Goal: Task Accomplishment & Management: Manage account settings

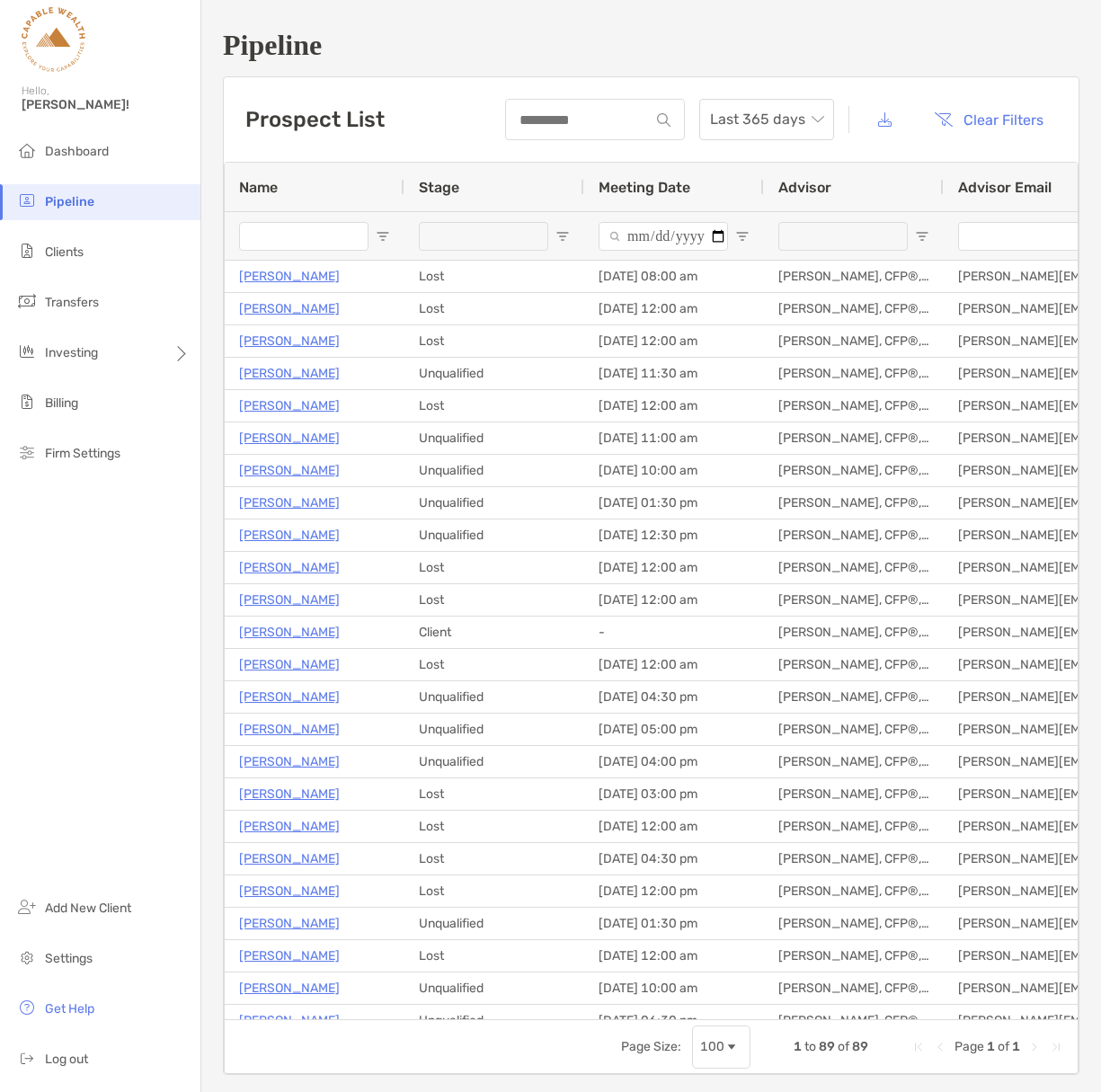
click at [80, 147] on span "Dashboard" at bounding box center [77, 152] width 63 height 15
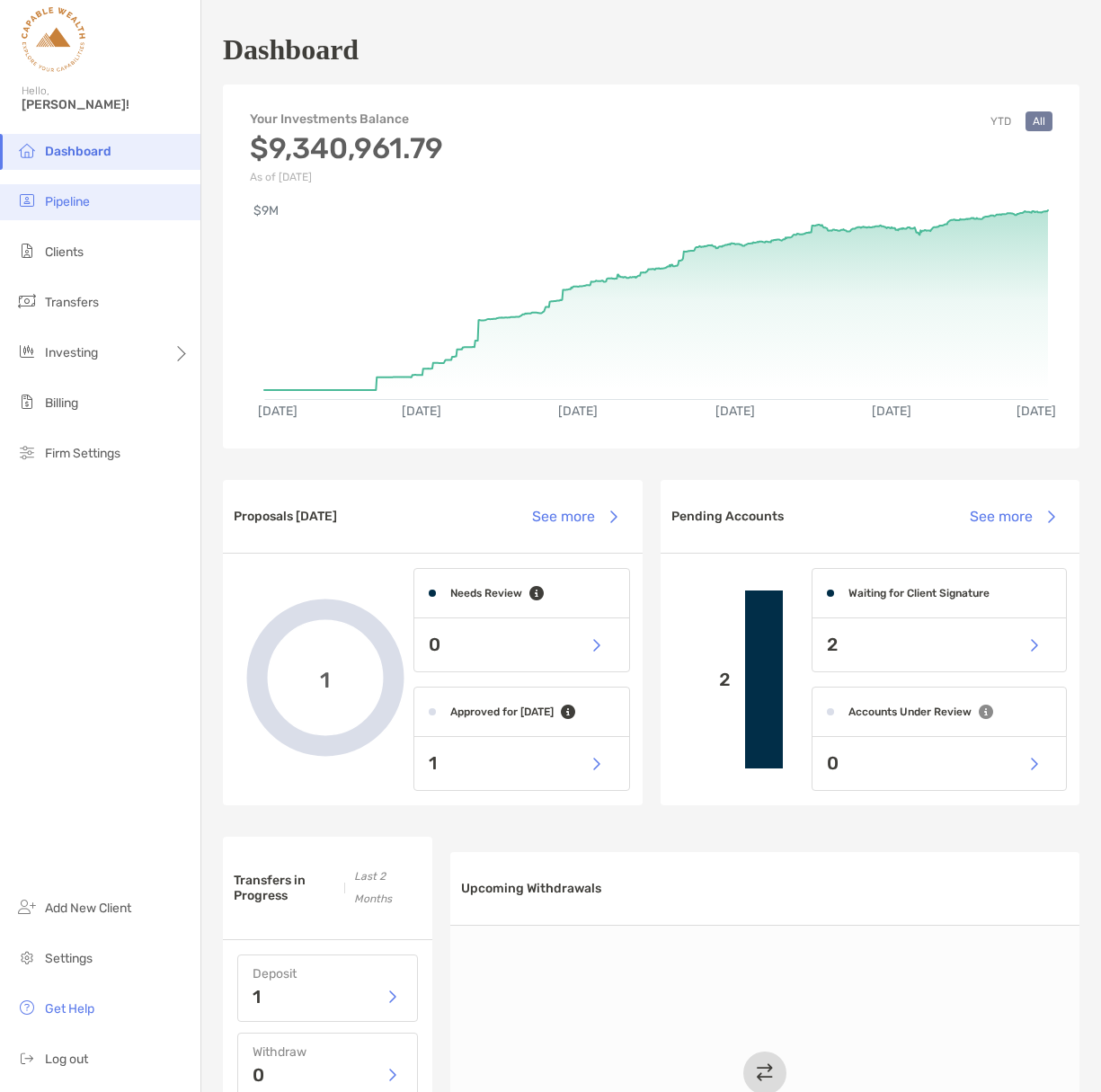
click at [76, 191] on li "Pipeline" at bounding box center [100, 202] width 201 height 36
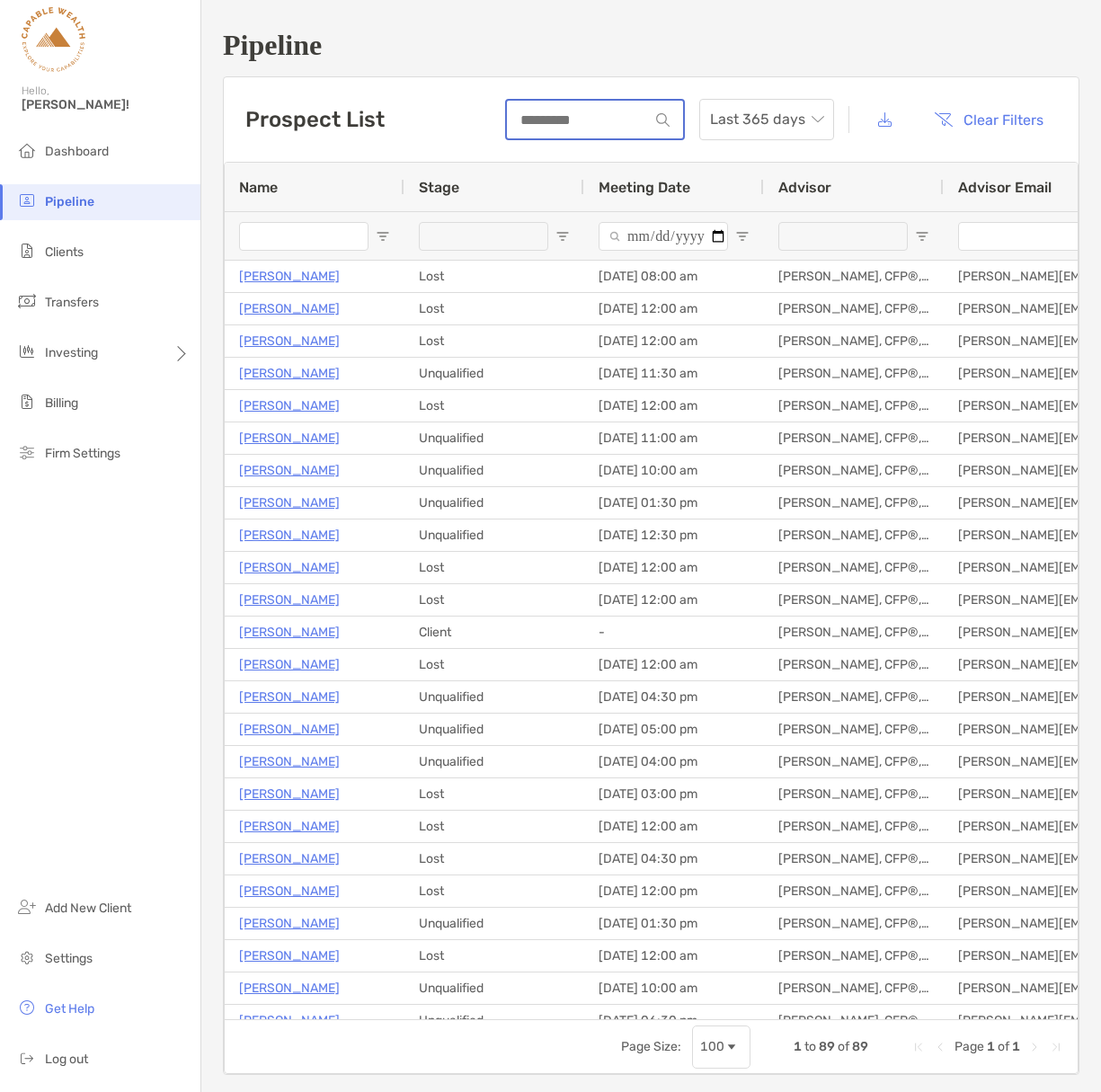
click at [549, 118] on input at bounding box center [578, 120] width 142 height 15
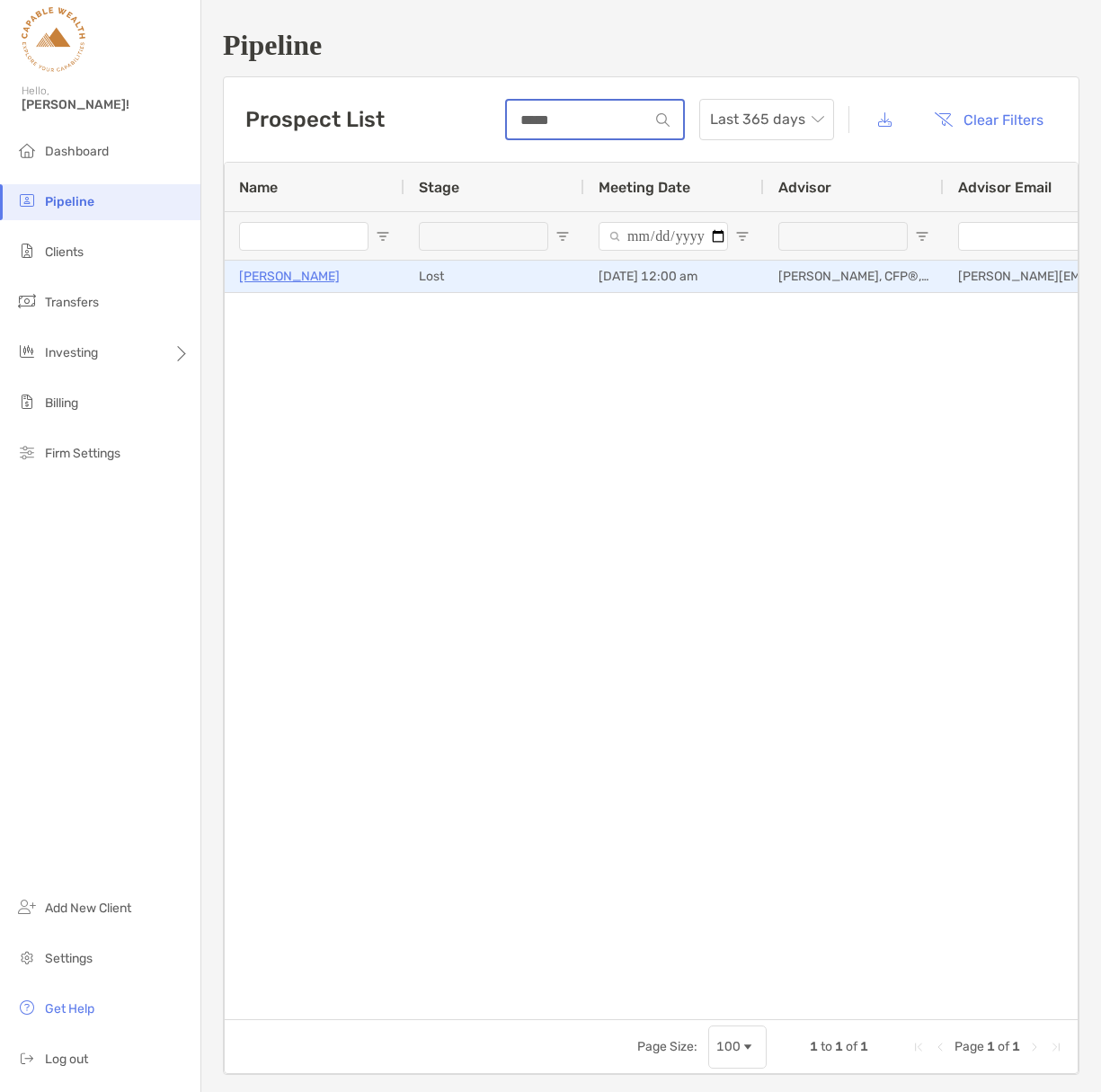
type input "*****"
click at [306, 276] on p "[PERSON_NAME]" at bounding box center [289, 276] width 101 height 22
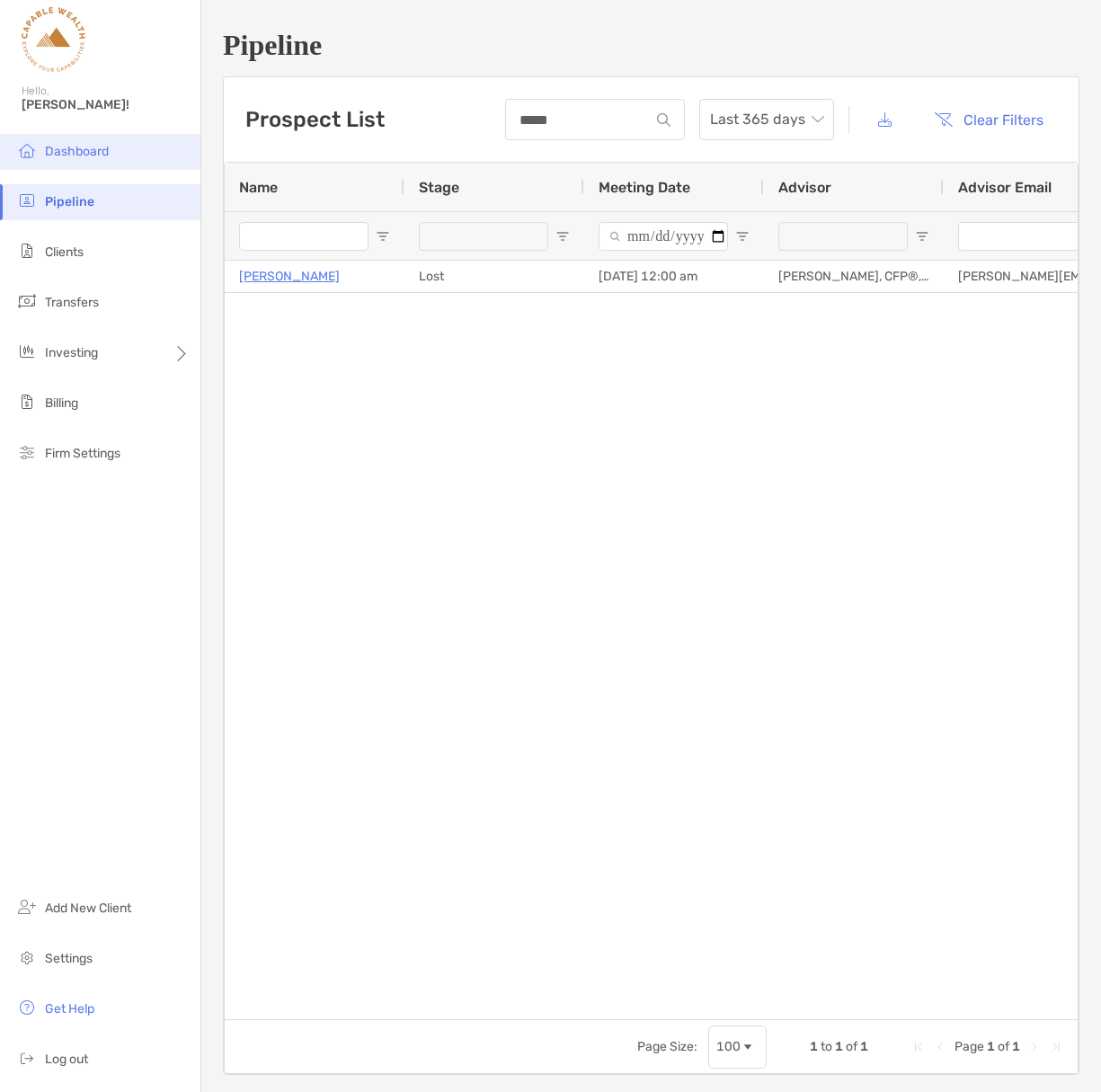
click at [117, 153] on li "Dashboard" at bounding box center [100, 151] width 201 height 36
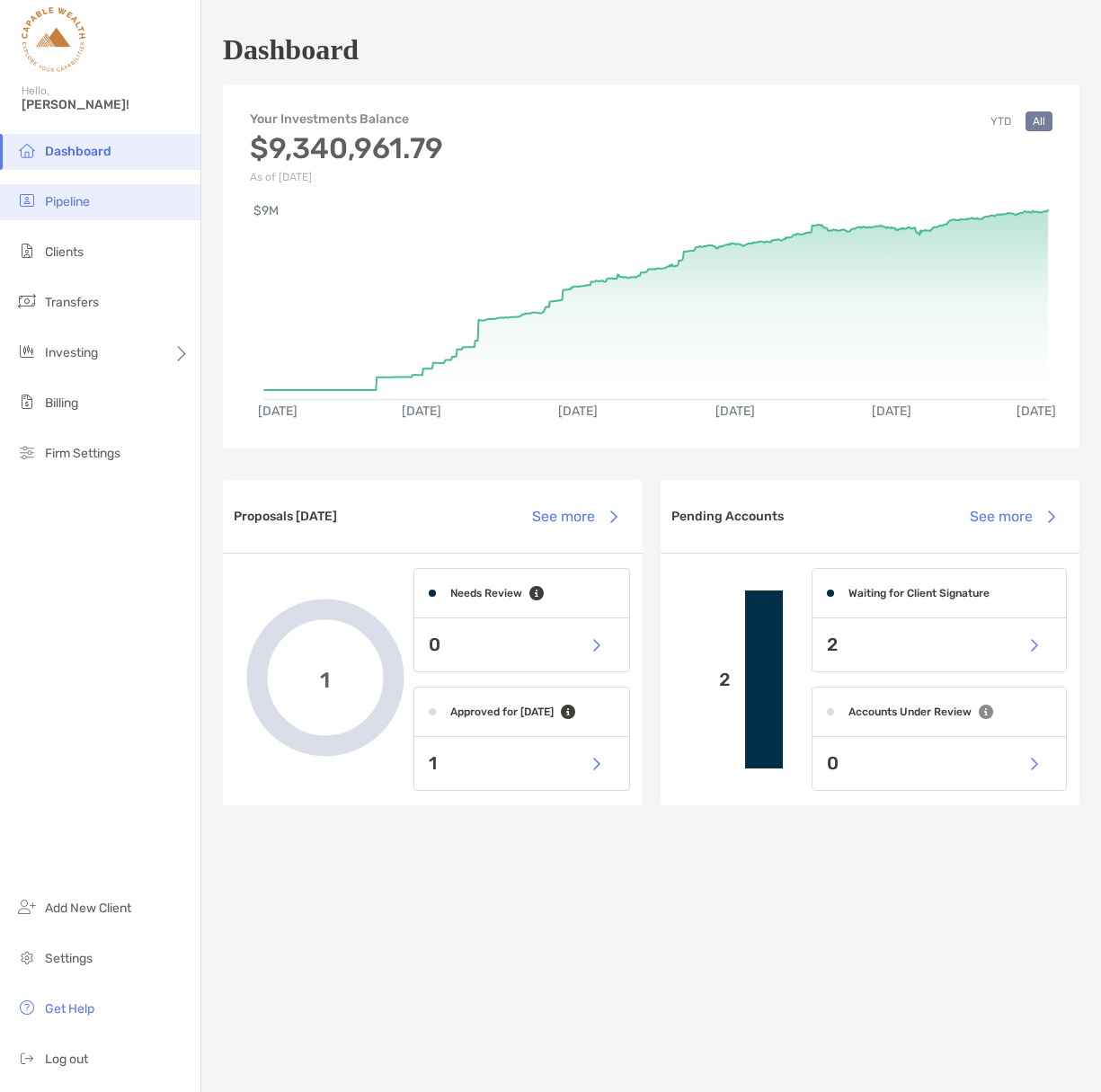
click at [68, 199] on span "Pipeline" at bounding box center [67, 202] width 45 height 15
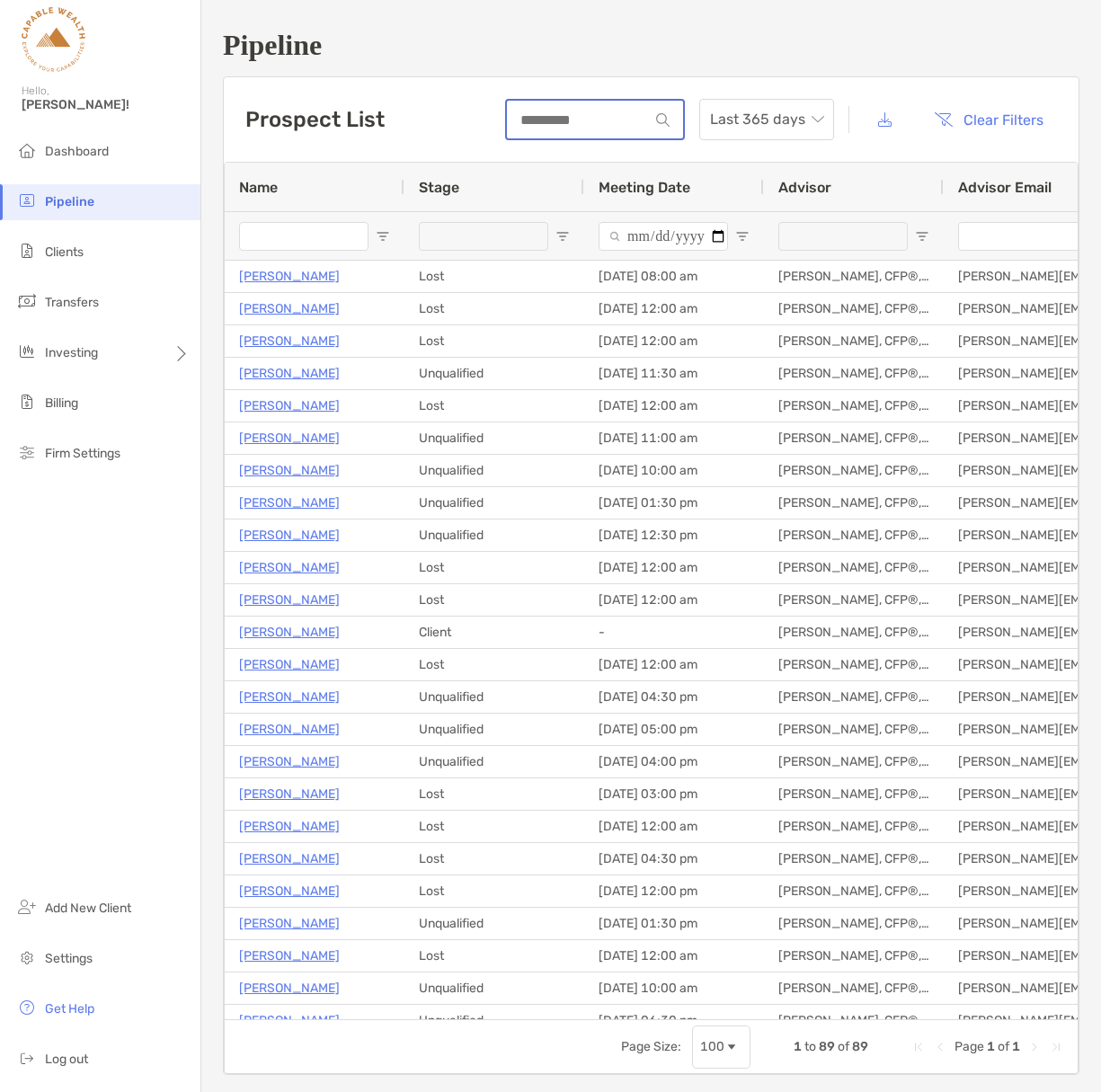
click at [574, 117] on input at bounding box center [578, 120] width 142 height 15
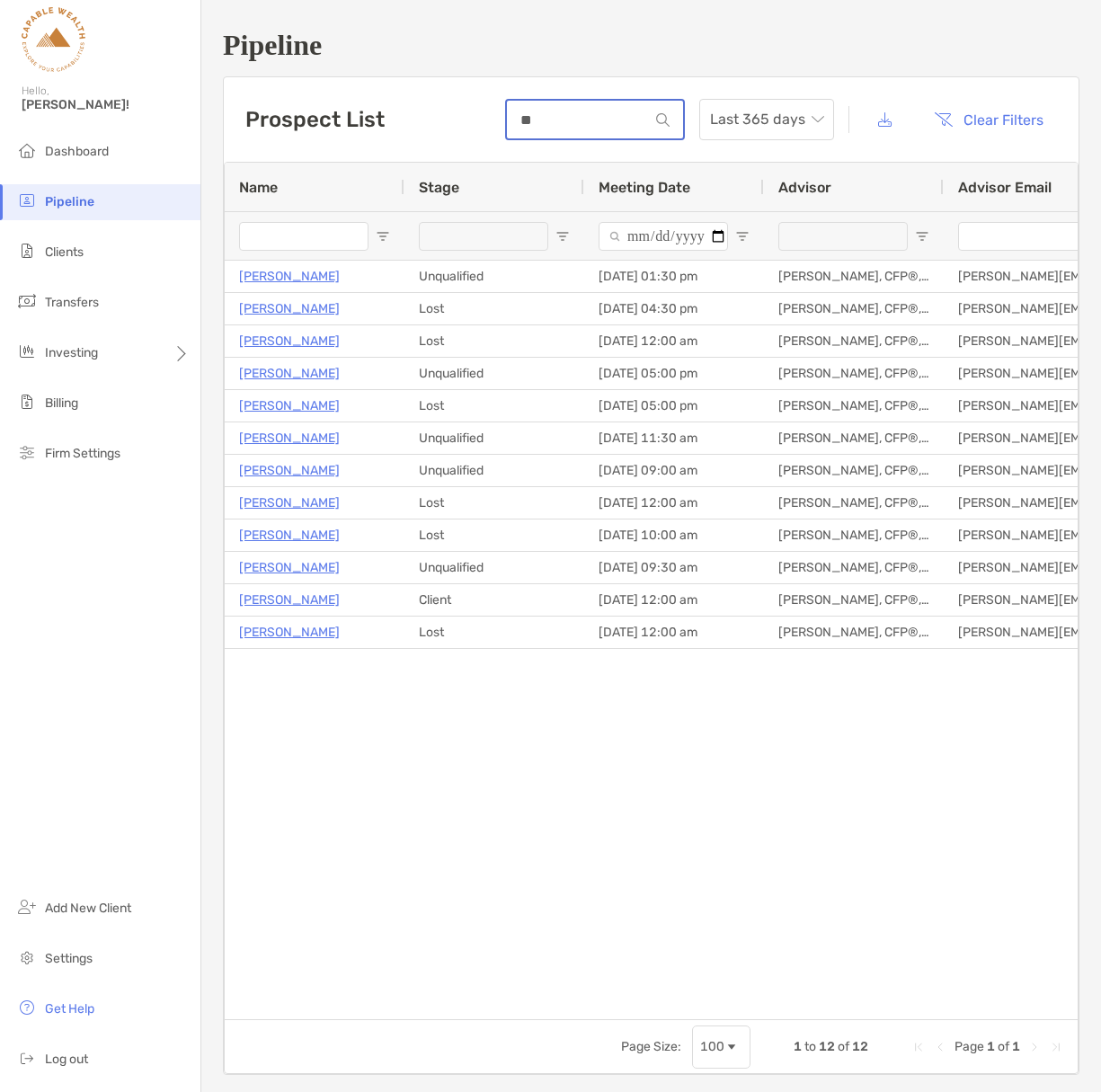
type input "*"
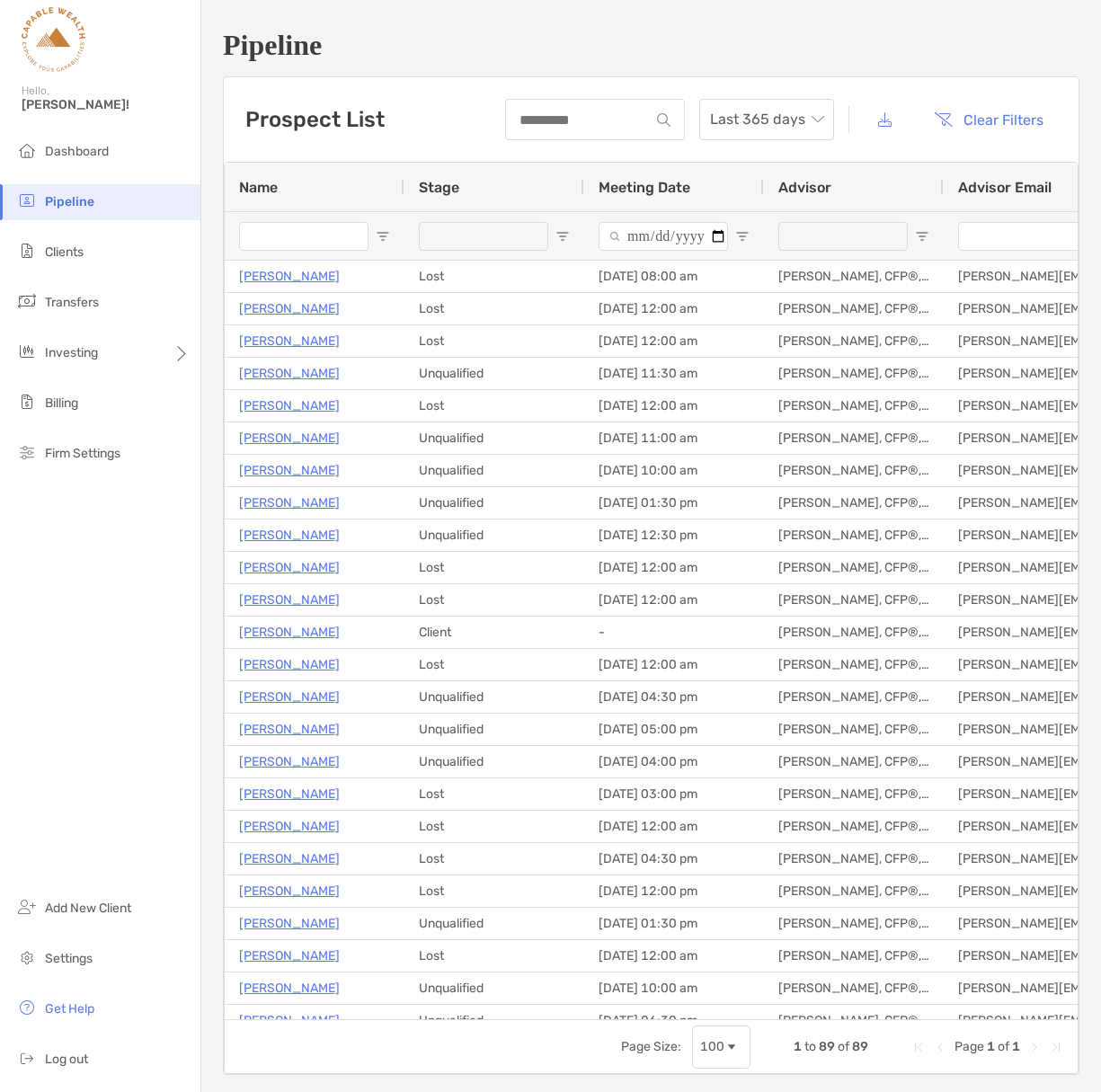
click at [318, 249] on input "Name Filter Input" at bounding box center [304, 236] width 130 height 29
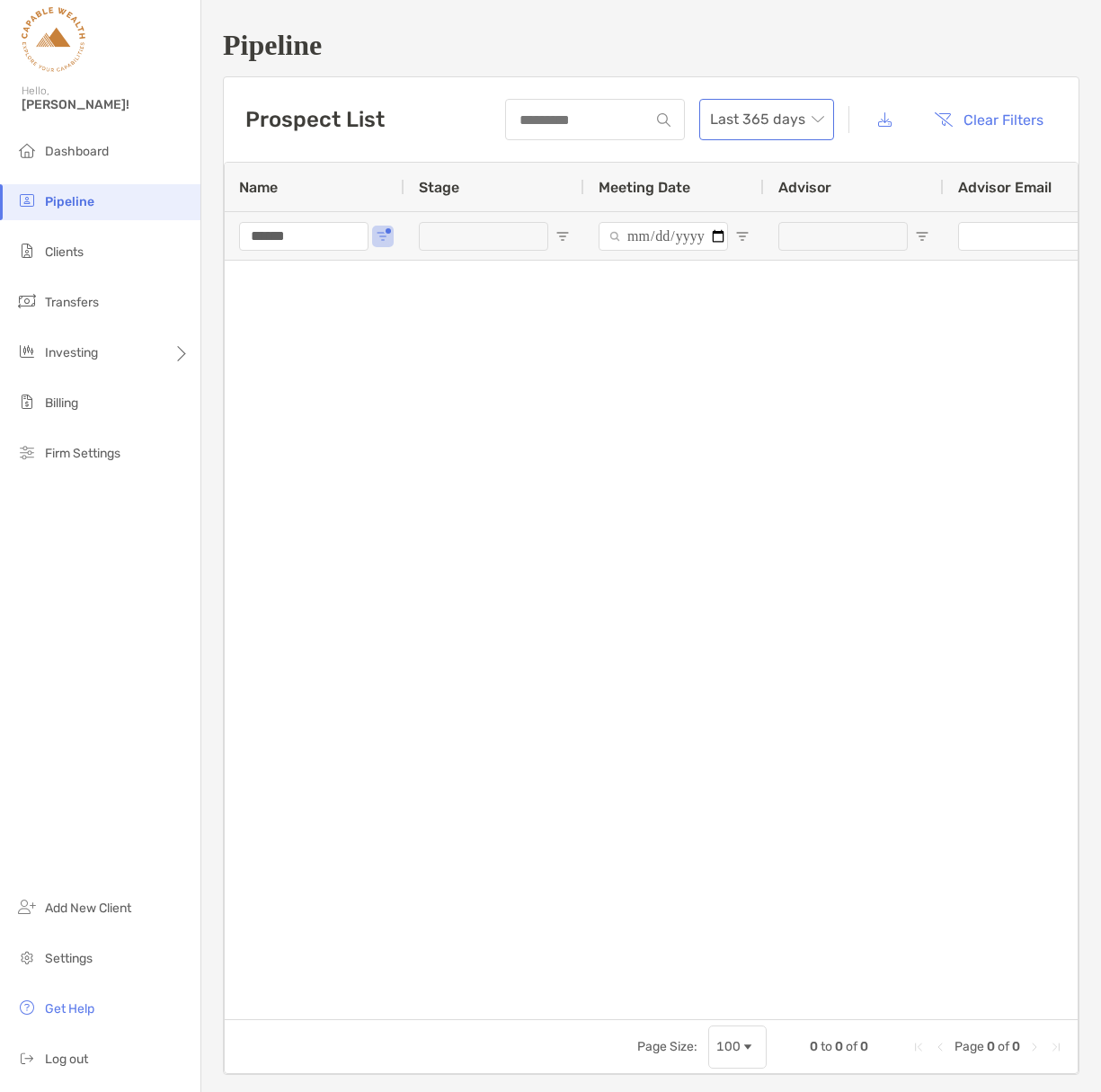
click at [815, 118] on span "Last 365 days" at bounding box center [767, 119] width 113 height 39
type input "******"
click at [774, 271] on div "2022" at bounding box center [766, 266] width 106 height 22
click at [384, 232] on button "Open Filter Menu" at bounding box center [383, 236] width 14 height 14
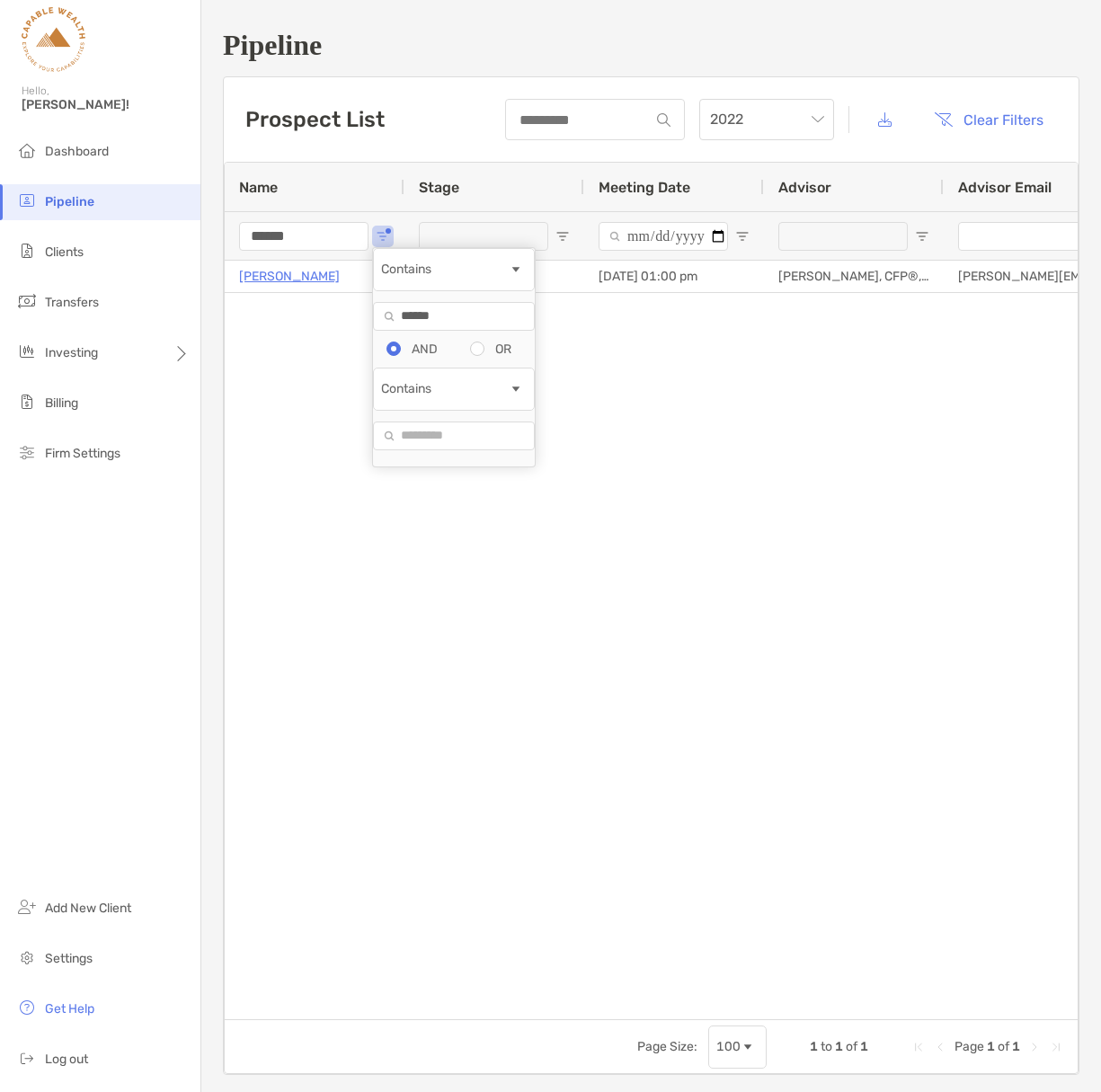
drag, startPoint x: 471, startPoint y: 334, endPoint x: 324, endPoint y: 333, distance: 147.0
click at [324, 333] on div "Name Stage Meeting Date Advisor Advisor Email ****** [PERSON_NAME] Client [DATE…" at bounding box center [651, 617] width 855 height 912
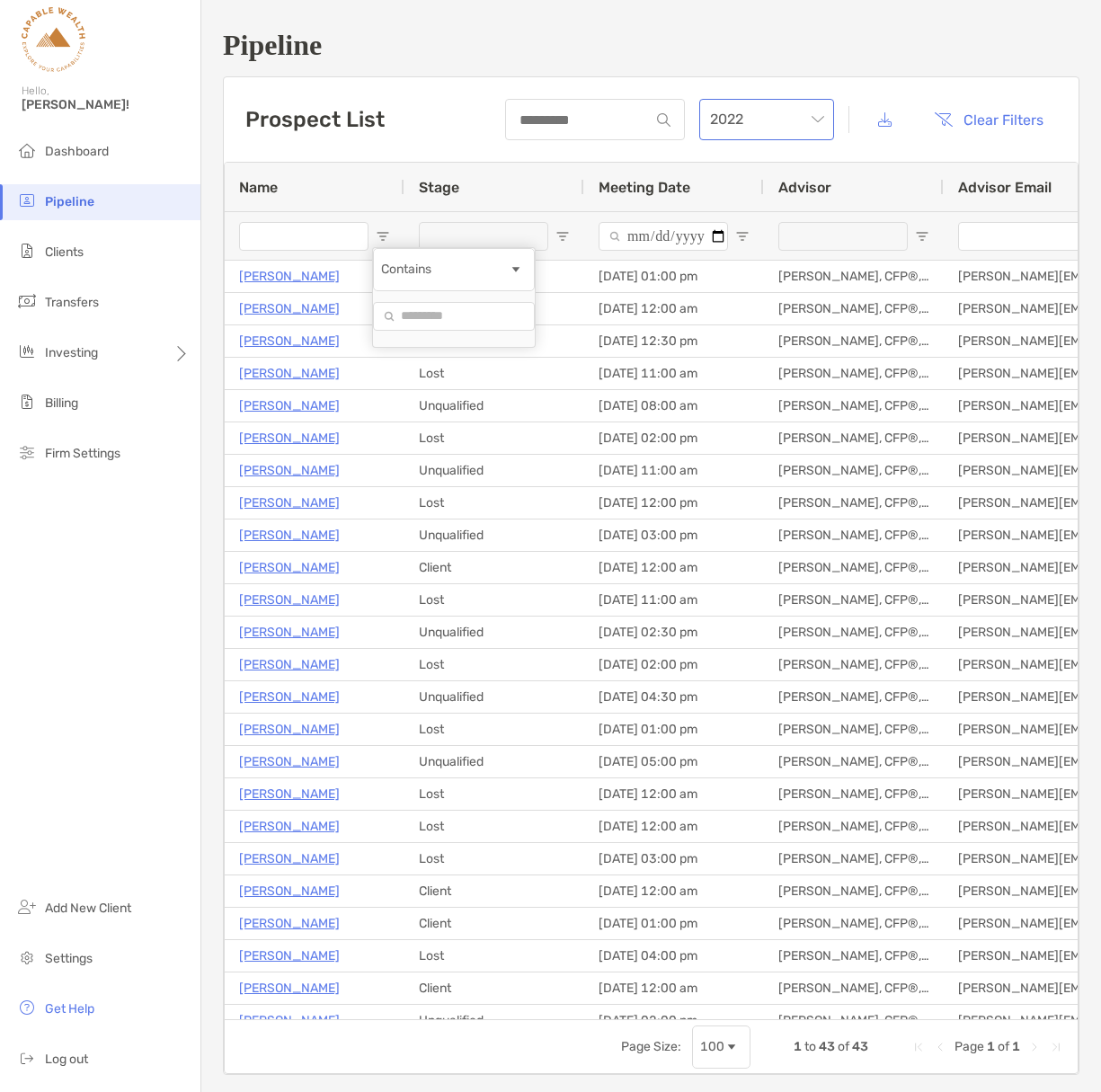
click at [786, 104] on span "2022" at bounding box center [767, 119] width 113 height 39
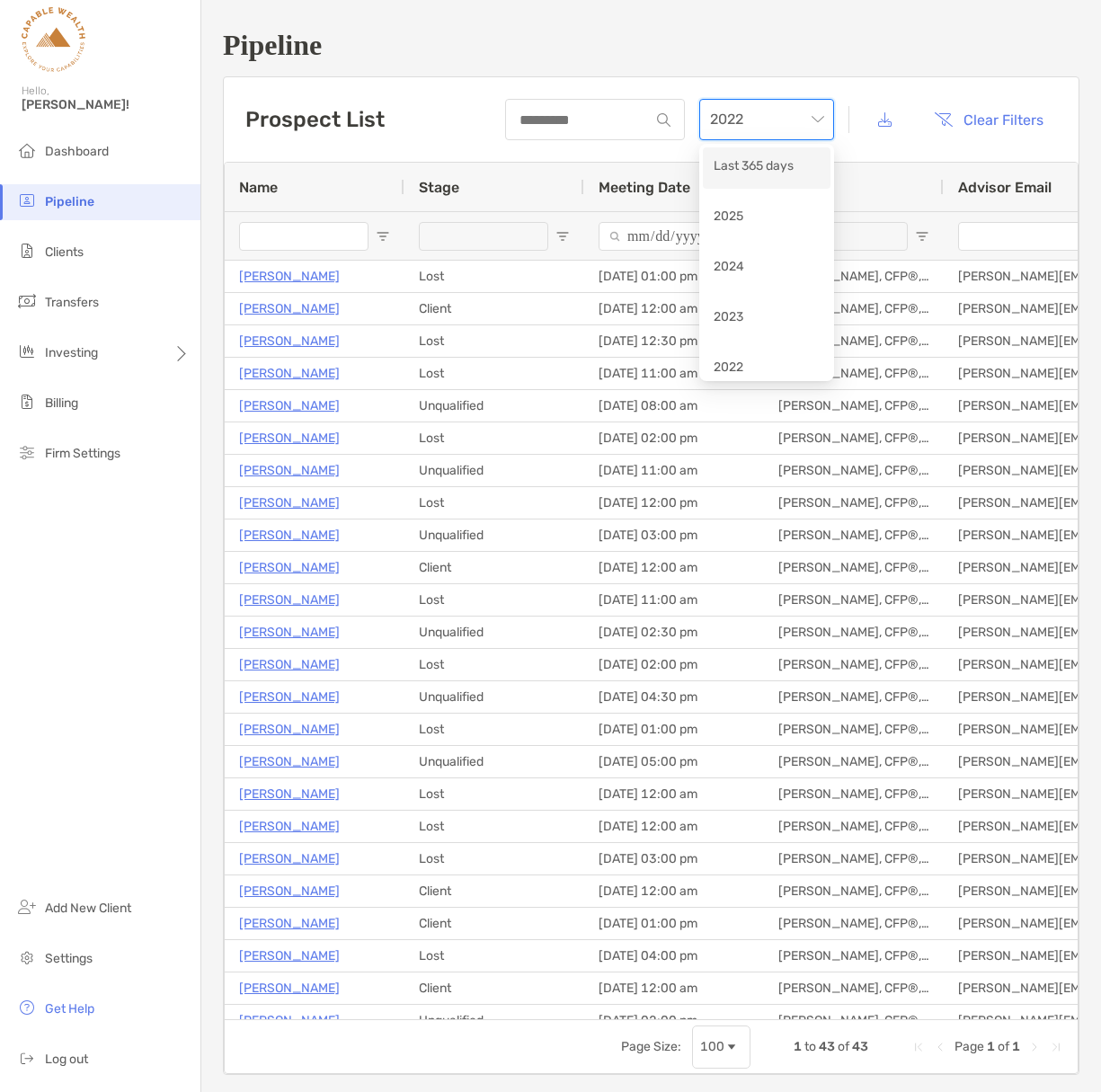
click at [771, 162] on div "Last 365 days" at bounding box center [766, 167] width 106 height 22
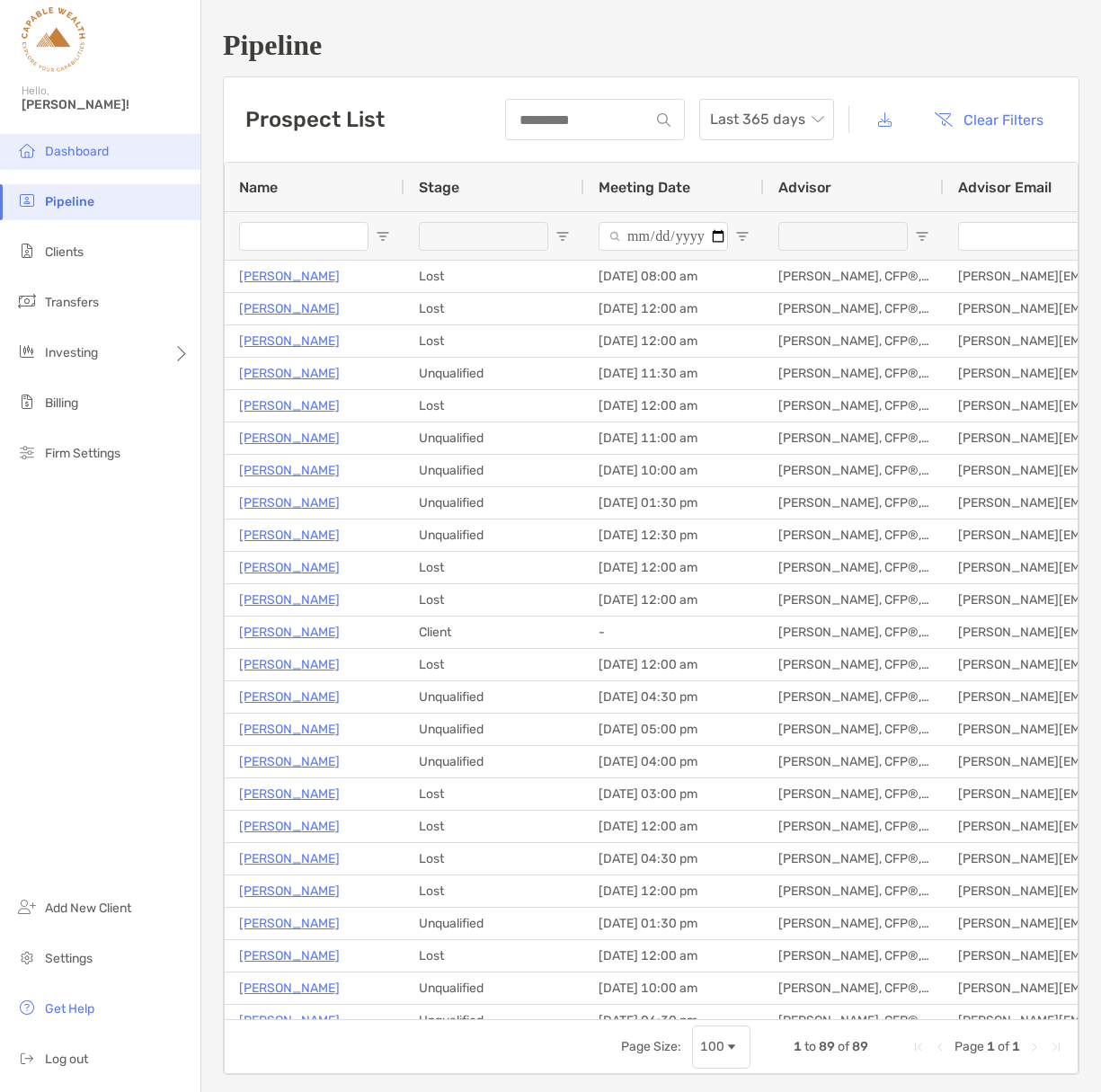
click at [68, 150] on span "Dashboard" at bounding box center [77, 152] width 63 height 15
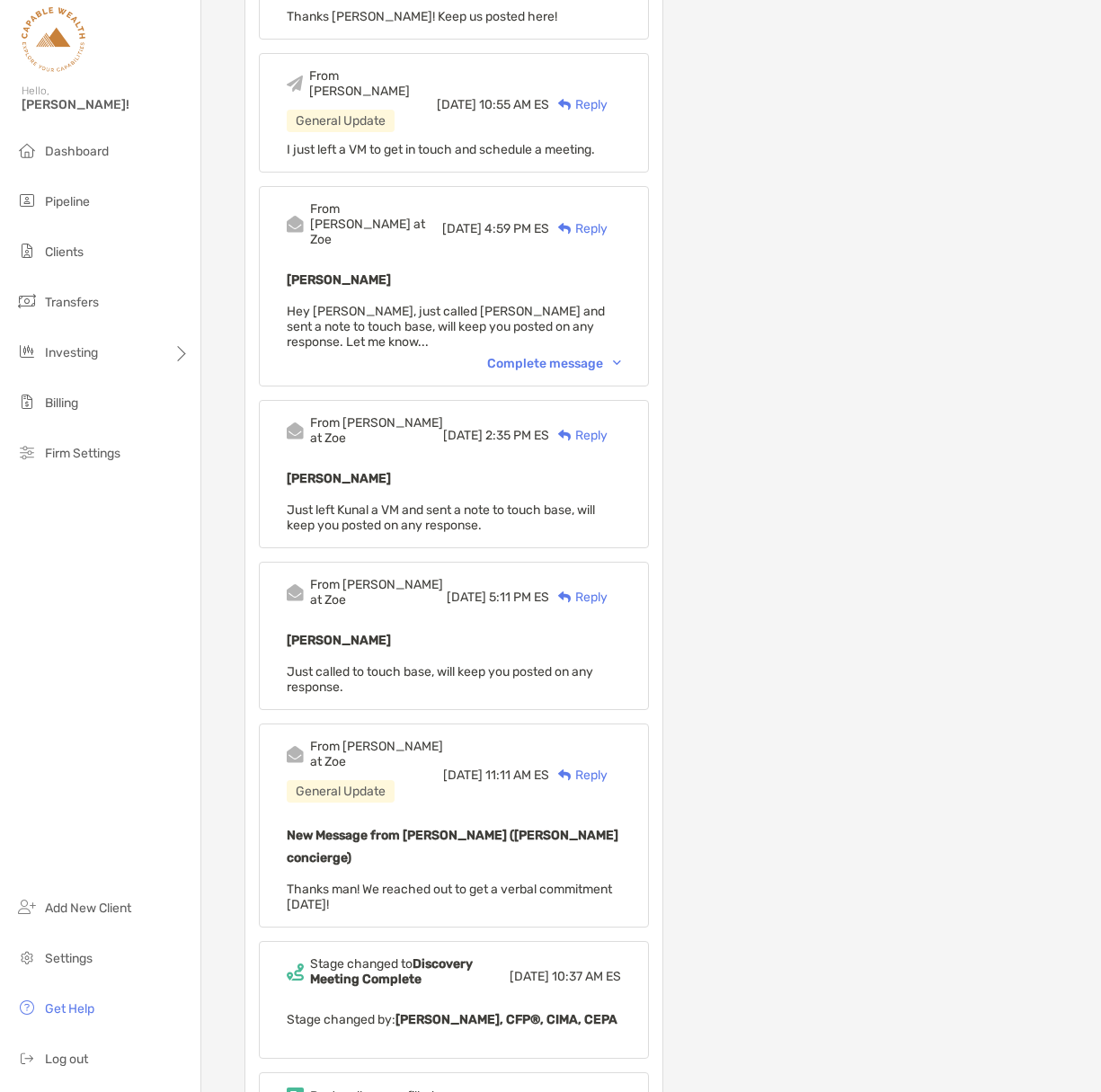
scroll to position [5450, 0]
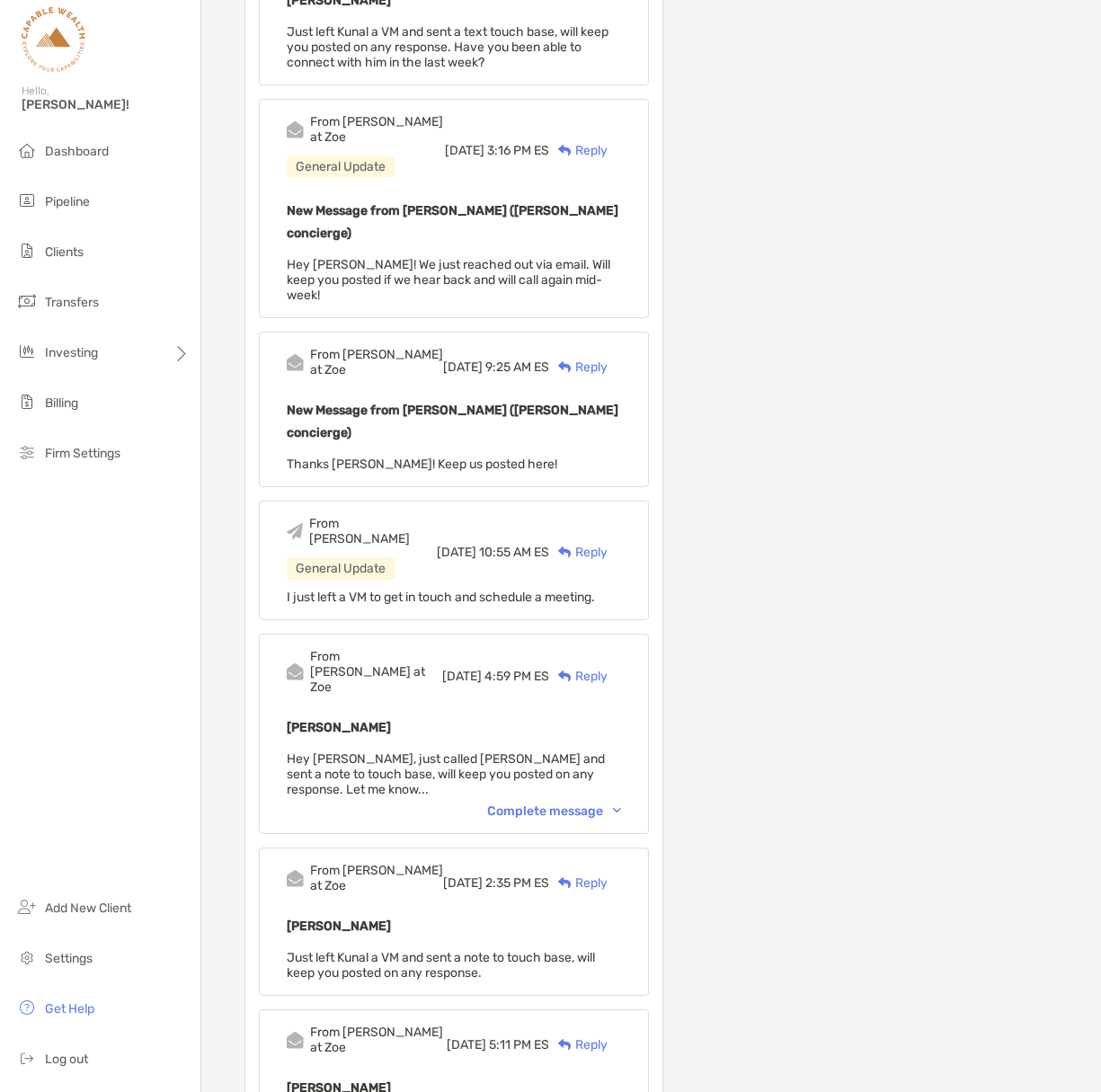
scroll to position [5054, 0]
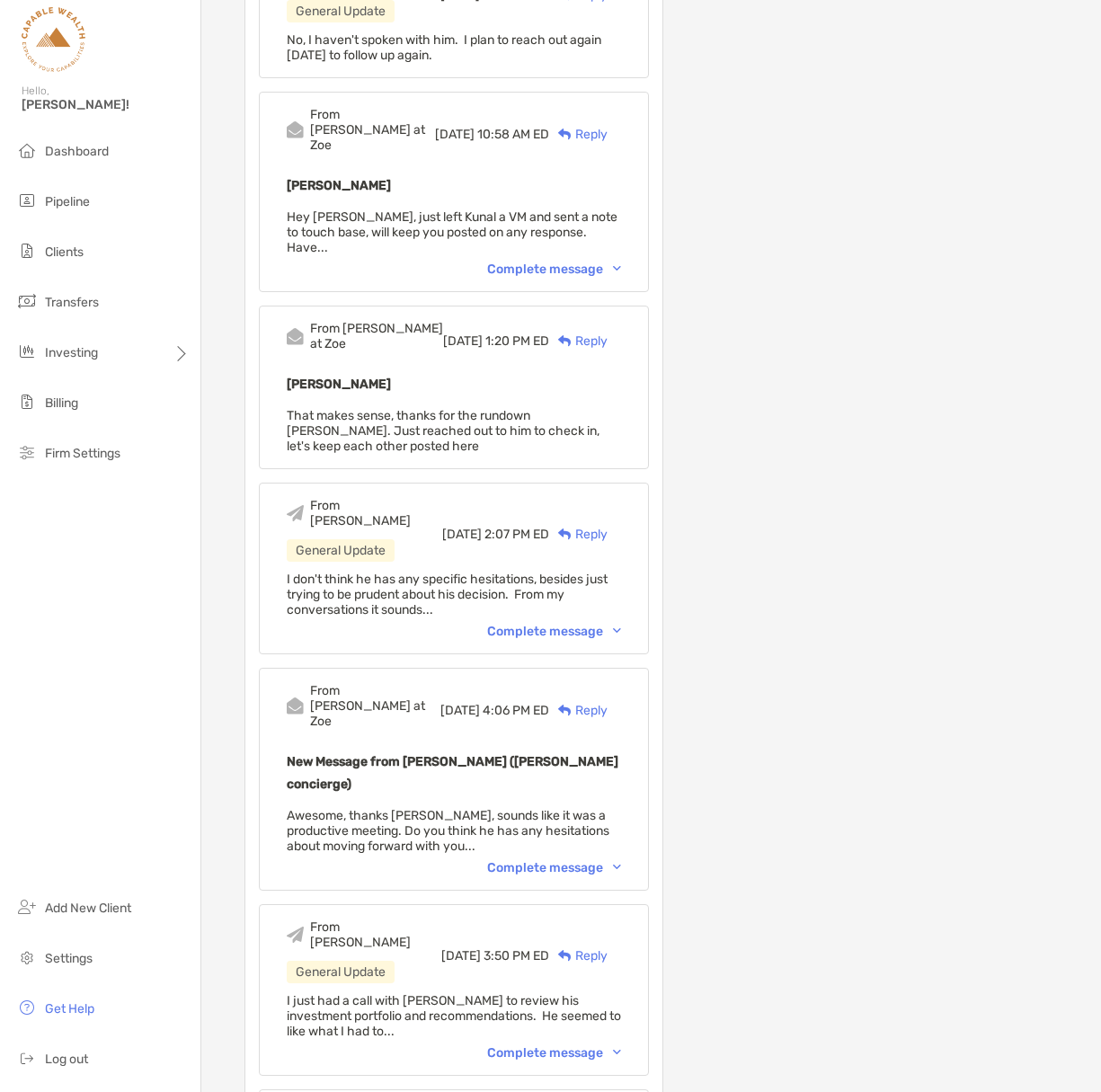
scroll to position [1135, 0]
